Goal: Information Seeking & Learning: Learn about a topic

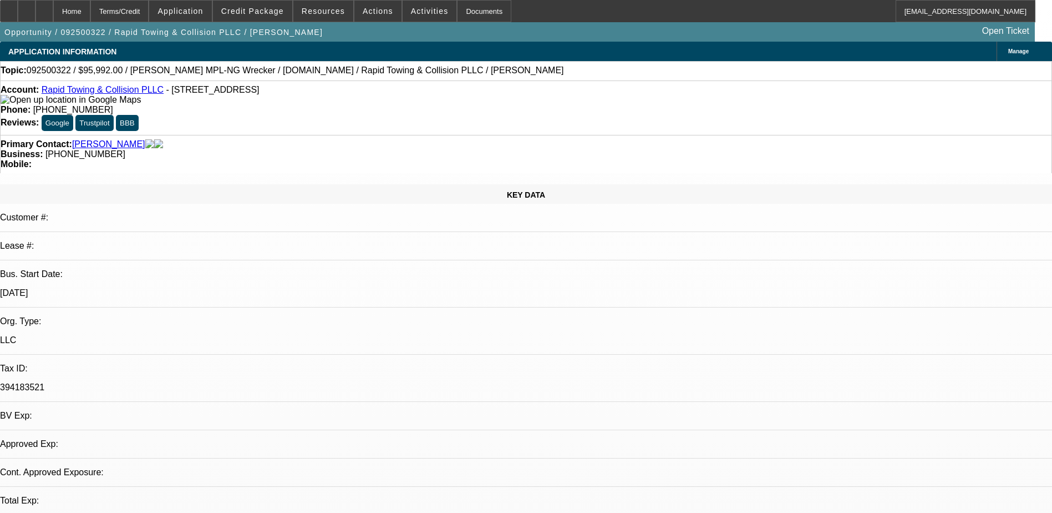
select select "0.2"
select select "2"
select select "0.1"
select select "1"
select select "2"
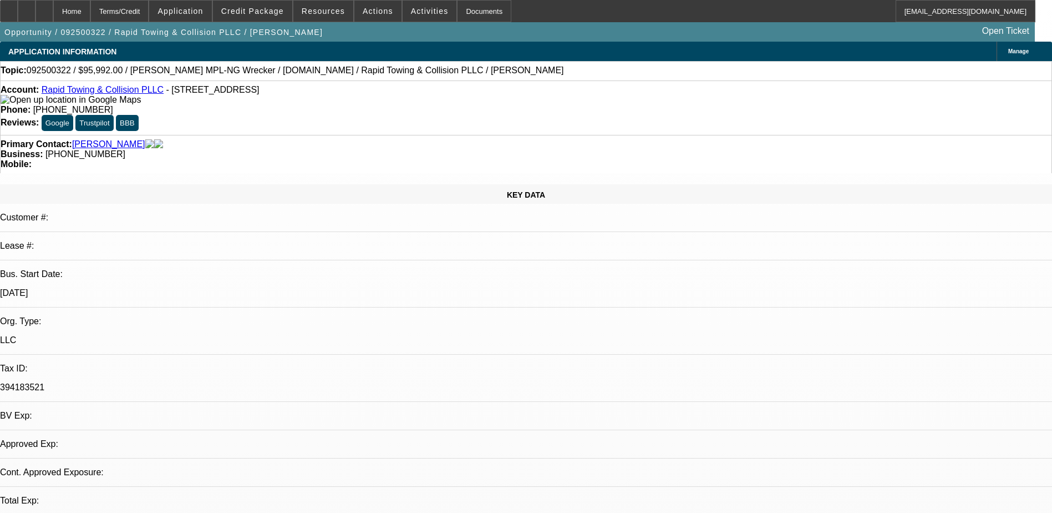
select select "4"
click at [248, 10] on span "Credit Package" at bounding box center [252, 11] width 63 height 9
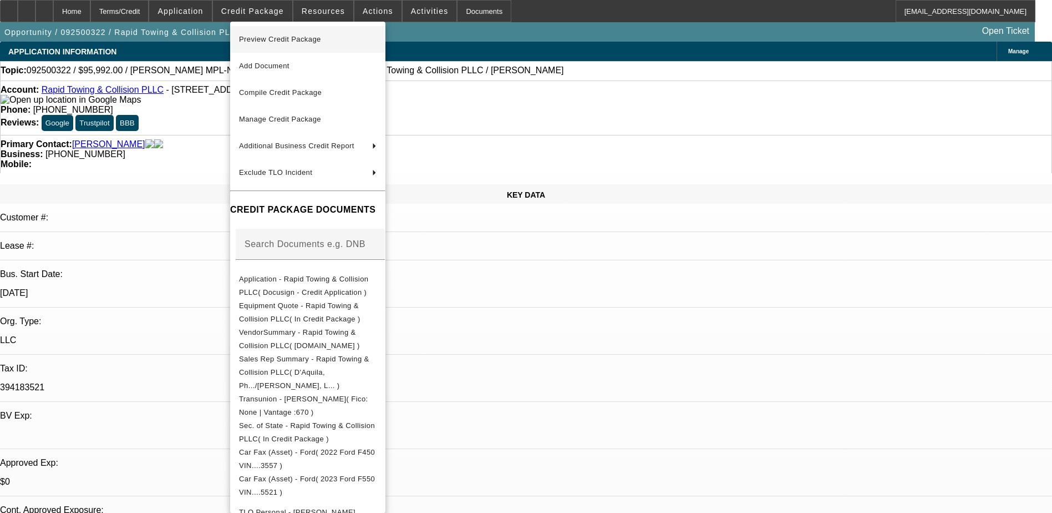
click at [366, 41] on span "Preview Credit Package" at bounding box center [308, 39] width 138 height 13
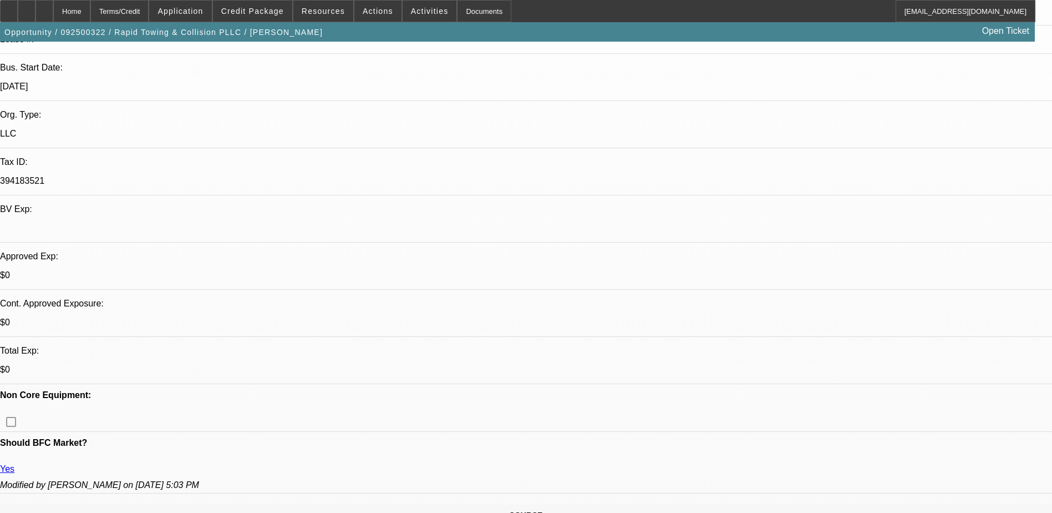
scroll to position [277, 0]
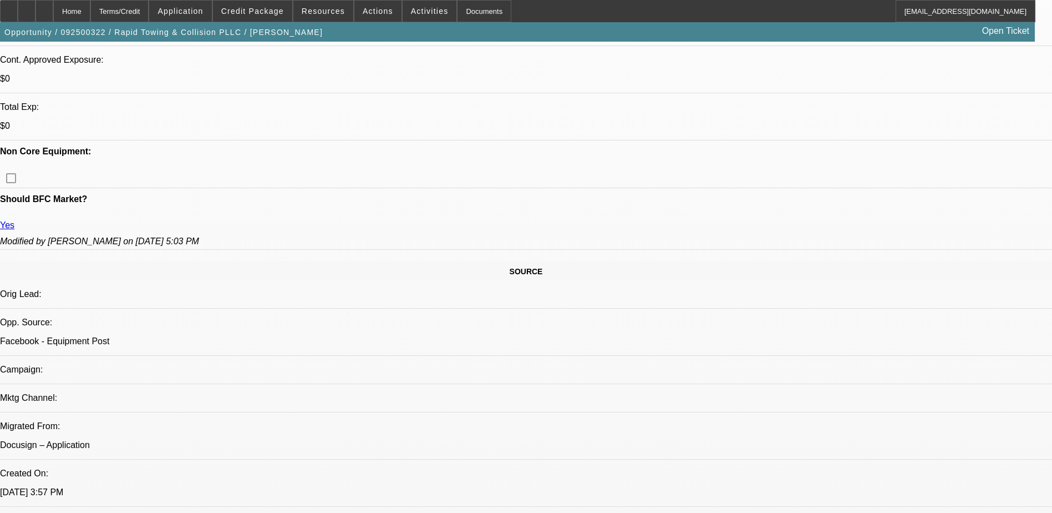
scroll to position [444, 0]
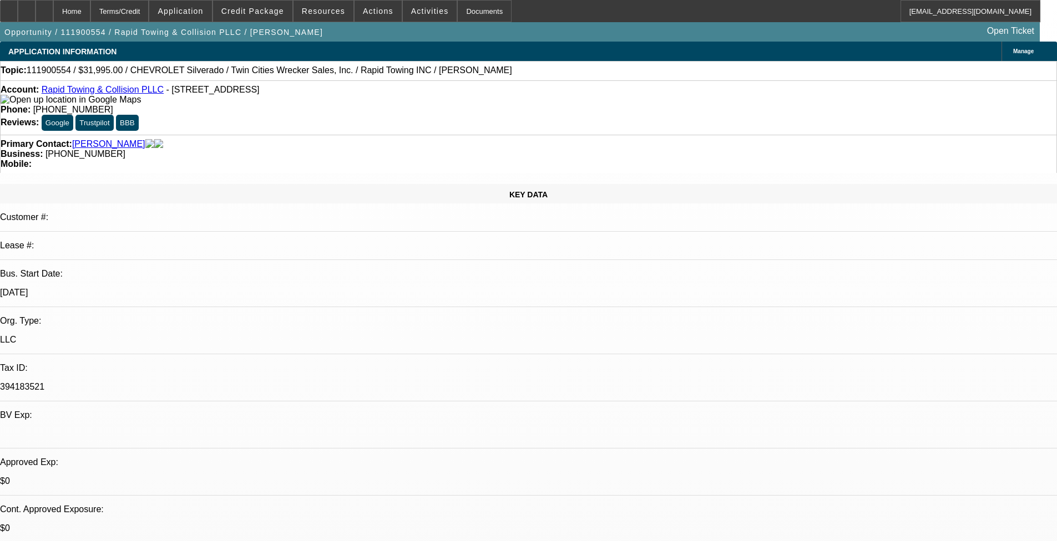
select select "0"
select select "2"
select select "0.1"
select select "0"
select select "2"
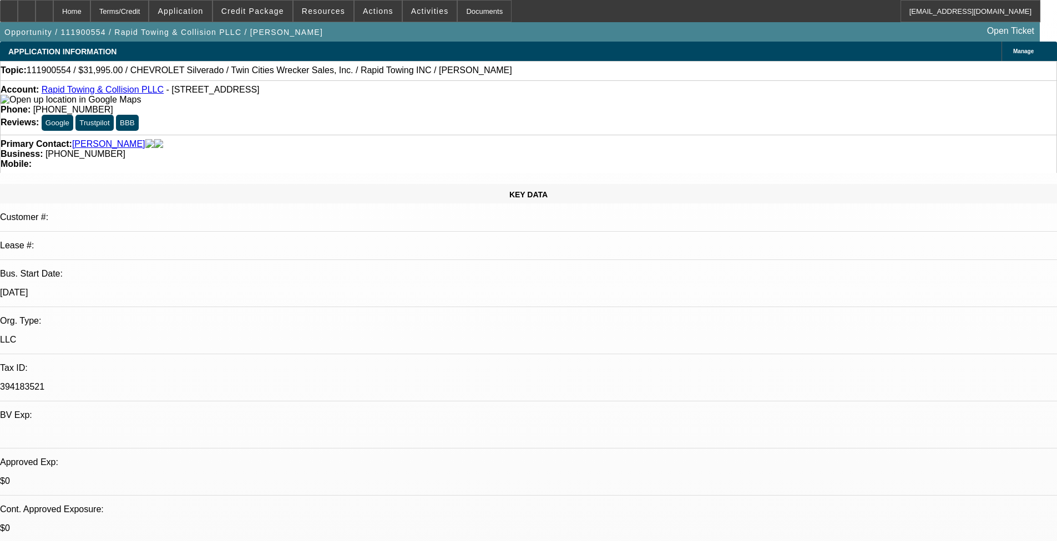
select select "0.1"
select select "0"
select select "2"
select select "0.1"
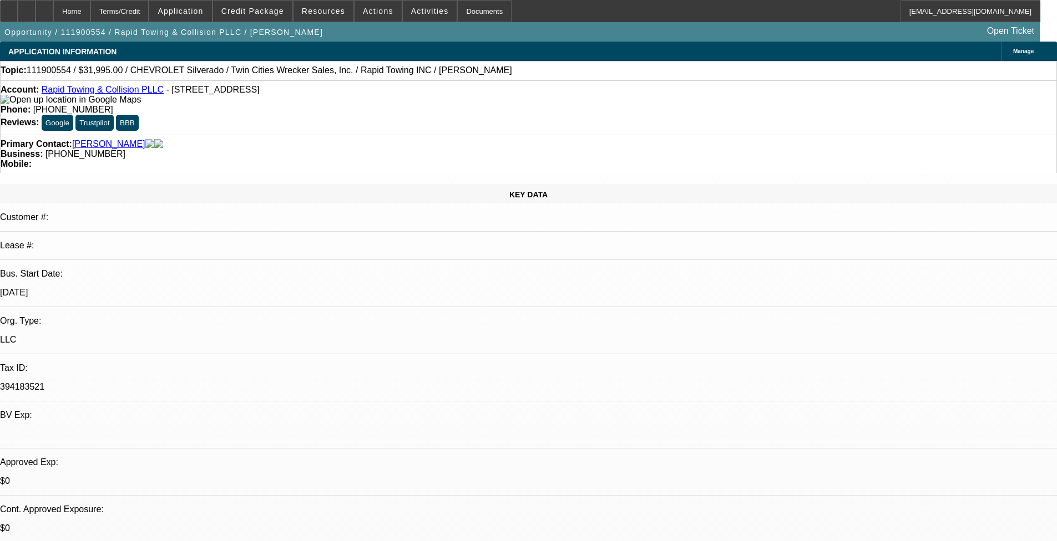
select select "2"
select select "0.1"
select select "1"
select select "2"
select select "4"
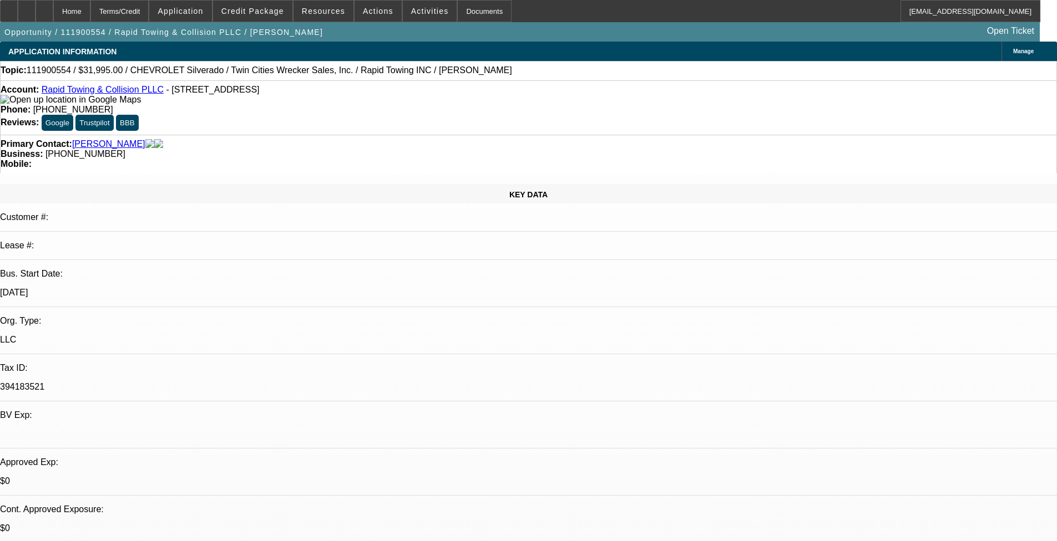
select select "1"
select select "2"
select select "4"
select select "1"
select select "2"
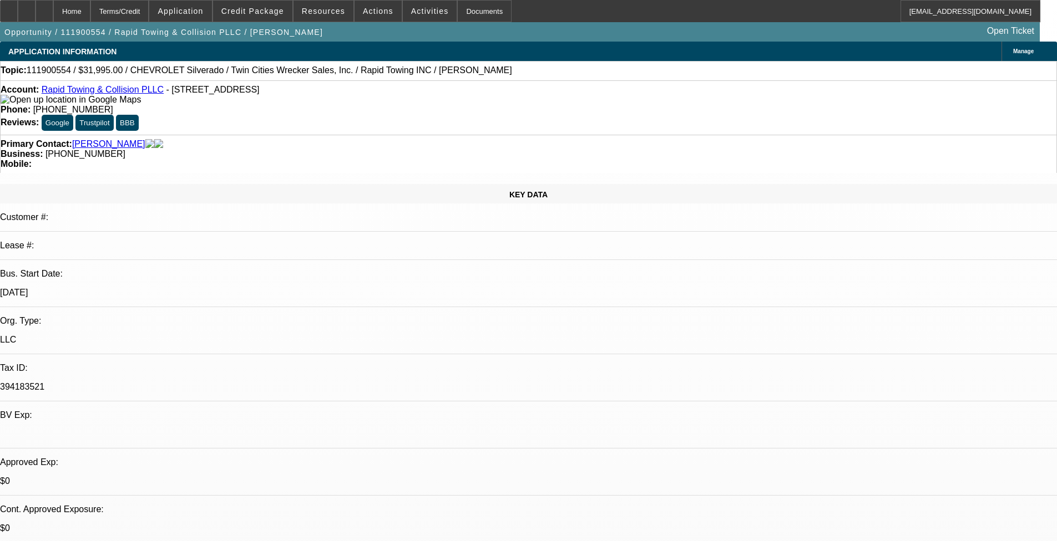
select select "4"
select select "1"
select select "2"
select select "4"
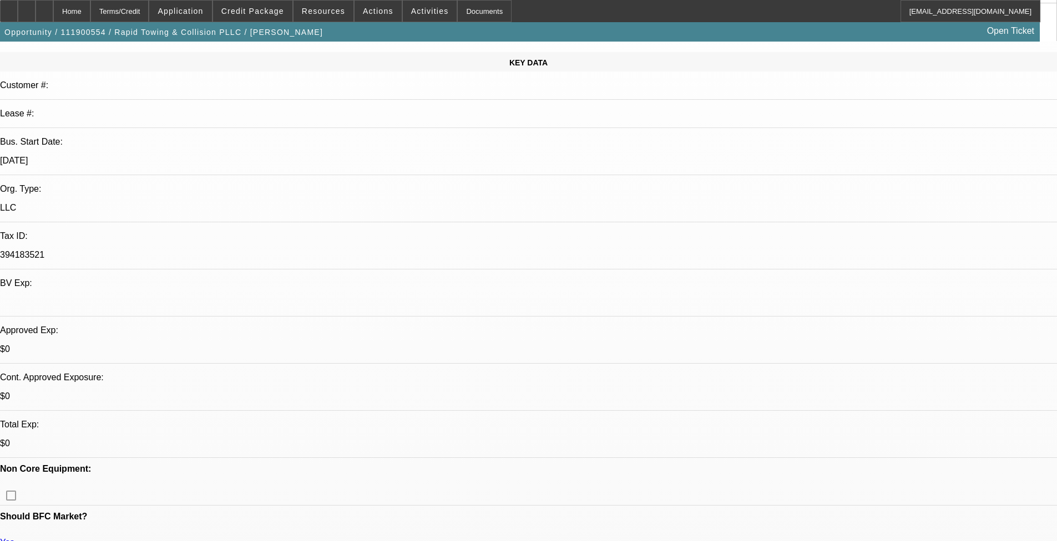
scroll to position [166, 0]
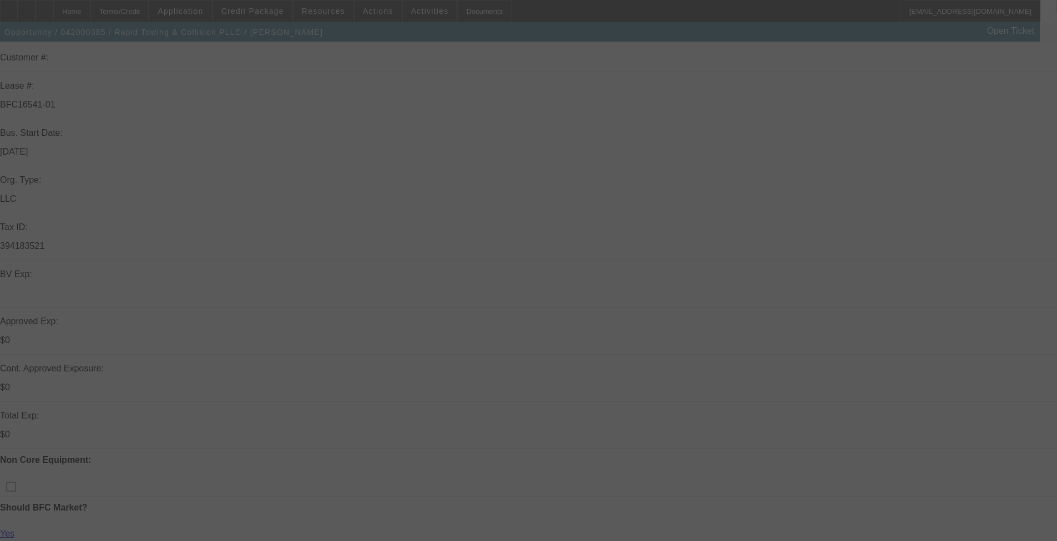
scroll to position [166, 0]
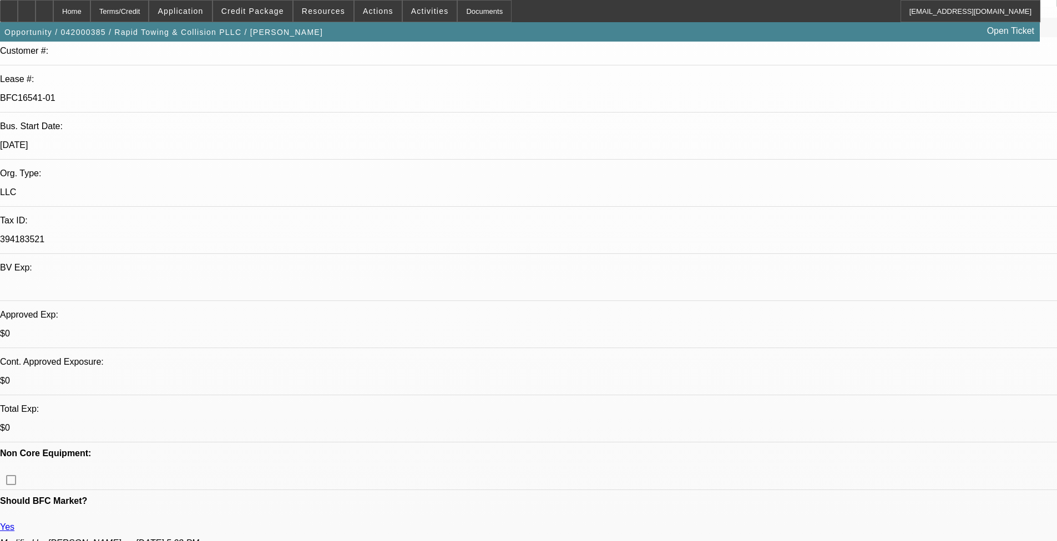
select select "0"
select select "2"
select select "0"
select select "2"
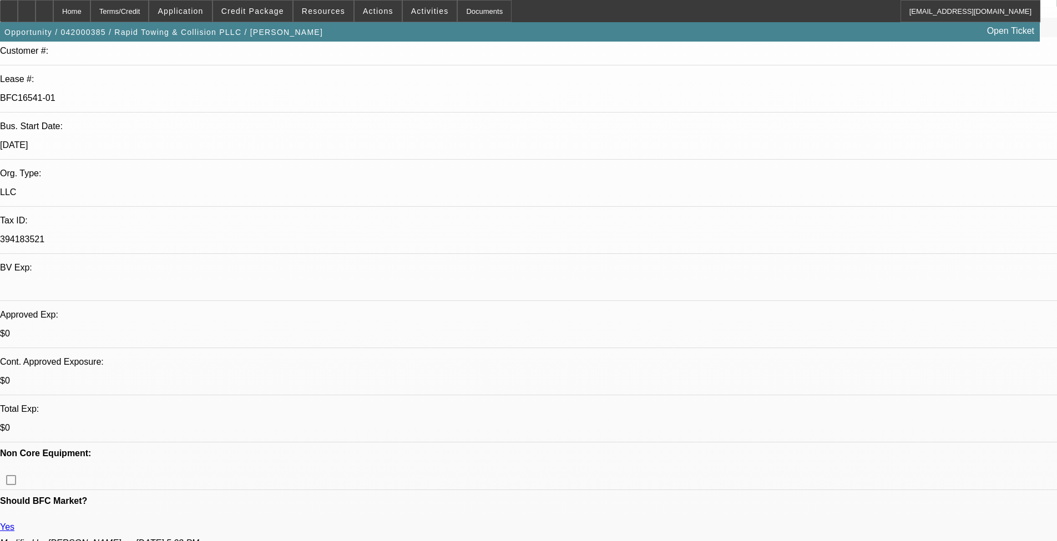
select select "0"
select select "2"
select select "0"
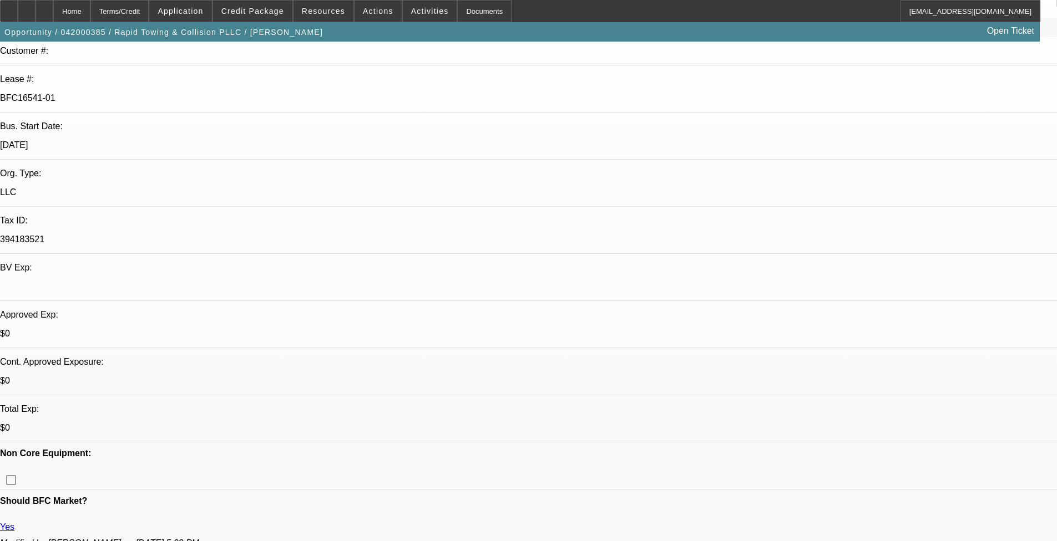
select select "2"
select select "0"
select select "1"
select select "2"
select select "6"
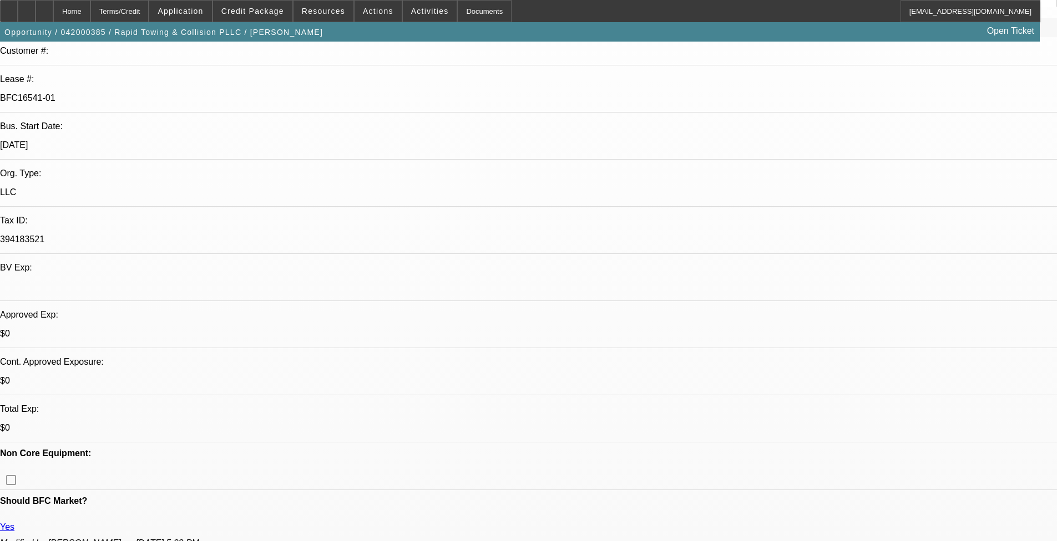
select select "1"
select select "2"
select select "6"
select select "1"
select select "2"
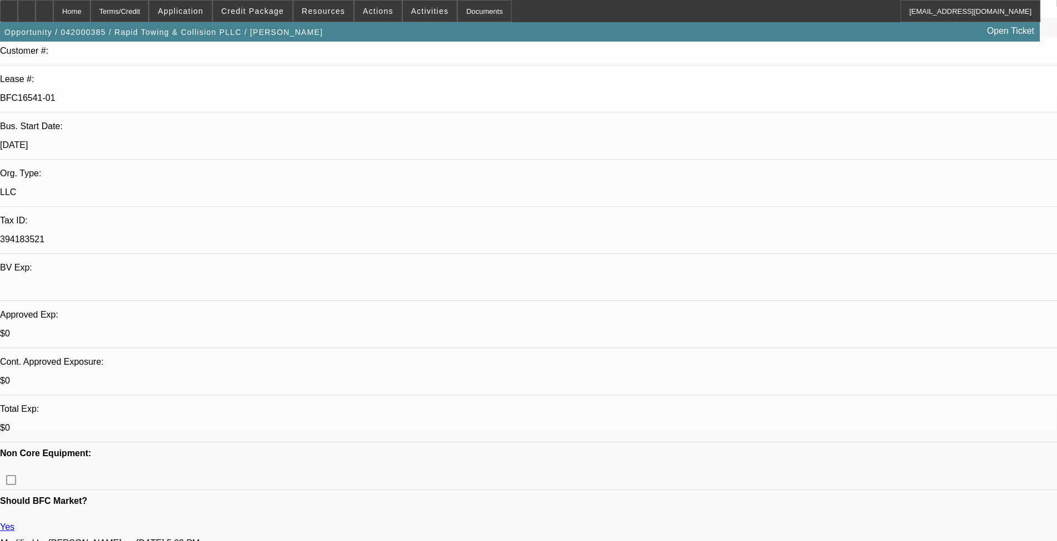
select select "6"
select select "1"
select select "2"
select select "13"
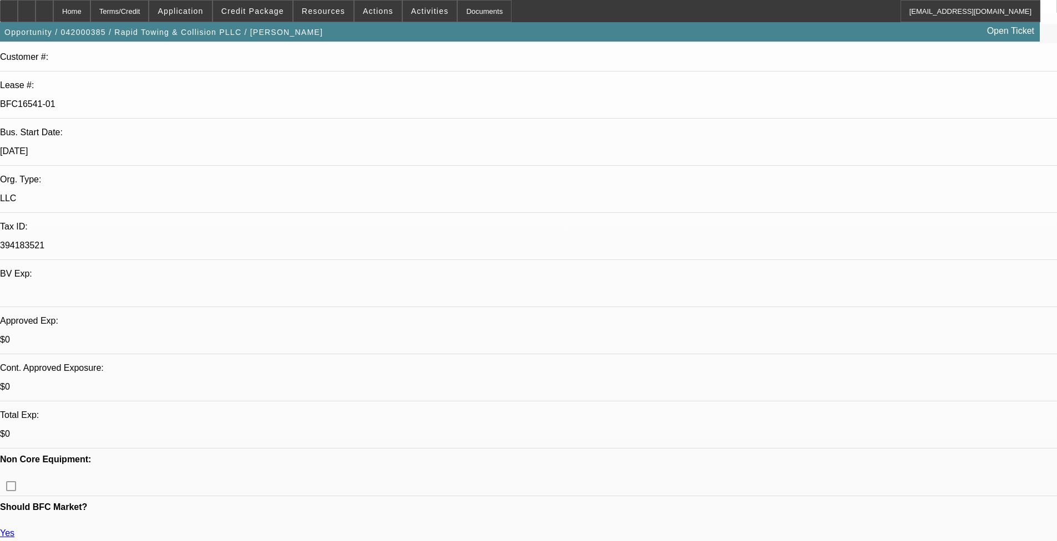
scroll to position [388, 0]
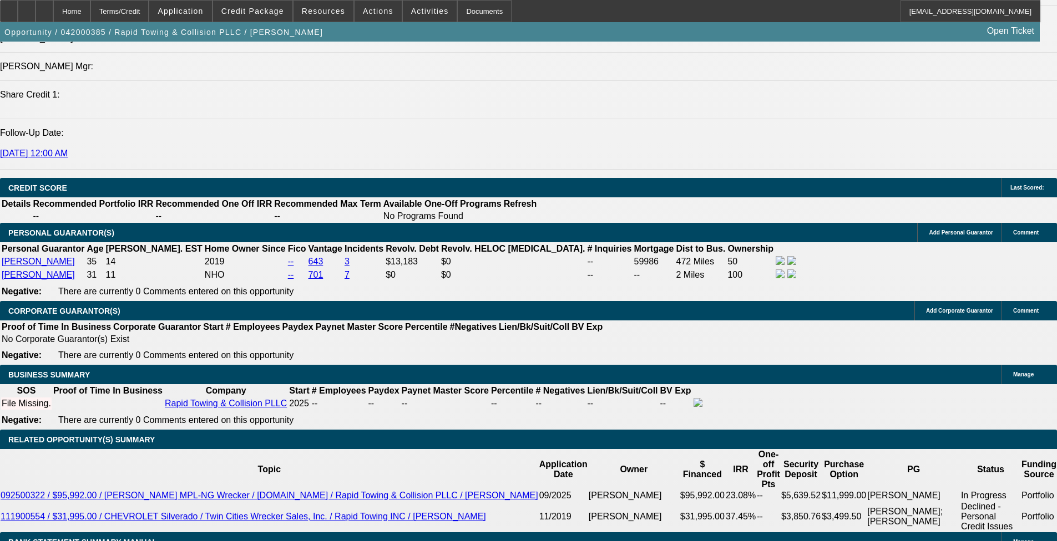
scroll to position [901, 0]
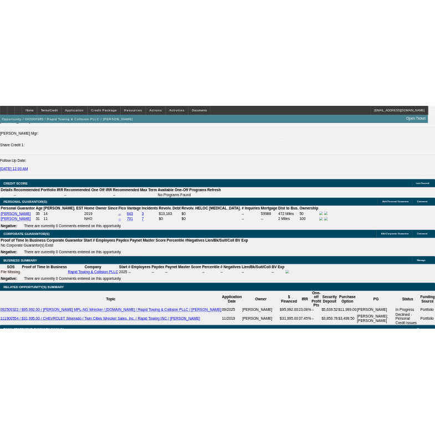
scroll to position [790, 0]
